Goal: Task Accomplishment & Management: Use online tool/utility

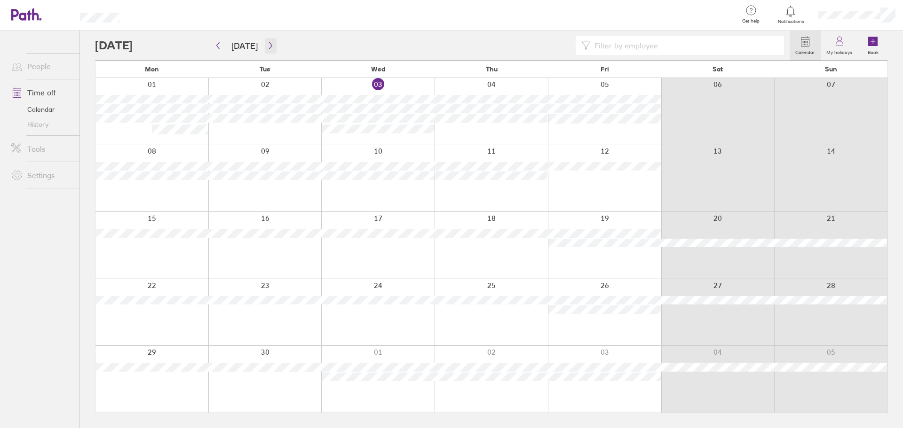
click at [273, 45] on button "button" at bounding box center [271, 46] width 12 height 16
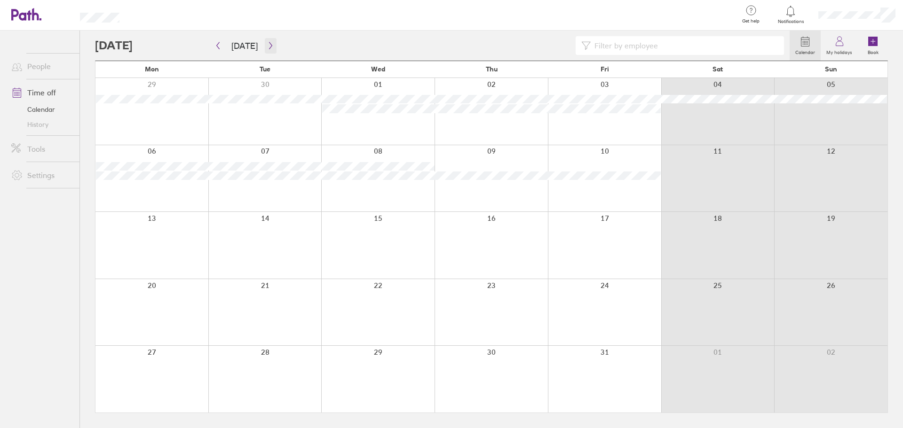
click at [271, 48] on icon "button" at bounding box center [270, 46] width 7 height 8
click at [269, 47] on icon "button" at bounding box center [270, 45] width 3 height 7
click at [245, 36] on div at bounding box center [442, 45] width 695 height 19
click at [251, 45] on button "[DATE]" at bounding box center [244, 46] width 41 height 16
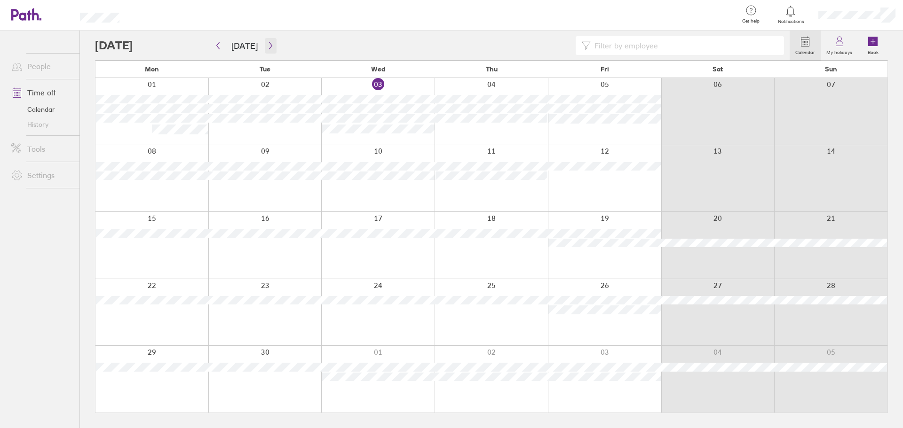
click at [269, 43] on icon "button" at bounding box center [270, 46] width 7 height 8
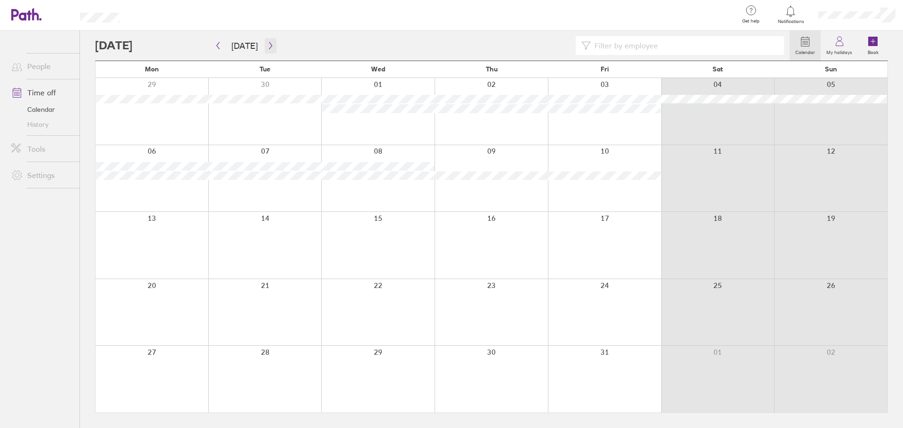
click at [269, 43] on icon "button" at bounding box center [270, 46] width 7 height 8
click at [265, 40] on button "button" at bounding box center [271, 46] width 12 height 16
click at [219, 42] on icon "button" at bounding box center [217, 46] width 7 height 8
click at [220, 46] on icon "button" at bounding box center [217, 46] width 7 height 8
click at [209, 46] on div at bounding box center [442, 45] width 695 height 19
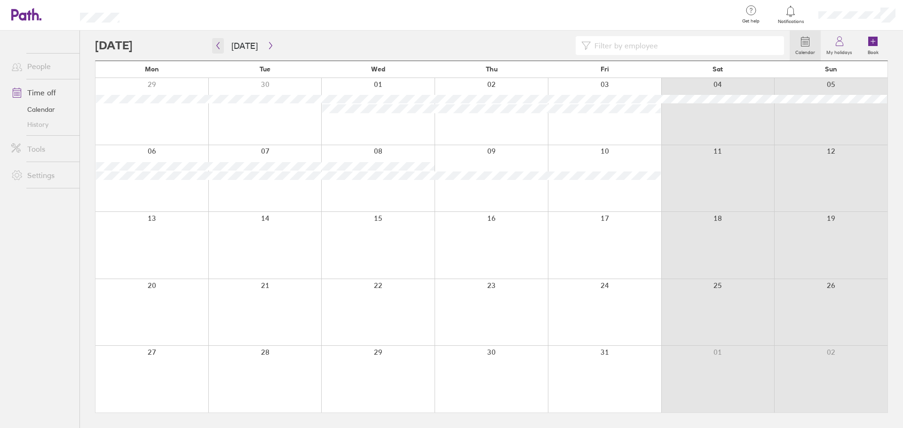
click at [215, 48] on icon "button" at bounding box center [217, 46] width 7 height 8
